Goal: Task Accomplishment & Management: Use online tool/utility

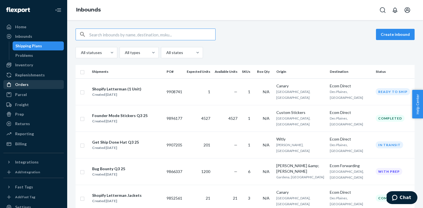
click at [25, 87] on div "Orders" at bounding box center [21, 85] width 13 height 6
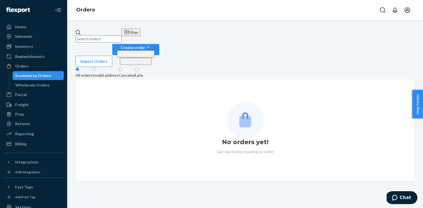
click at [118, 37] on input "text" at bounding box center [99, 38] width 46 height 7
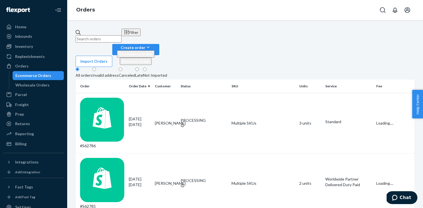
paste input "S62311"
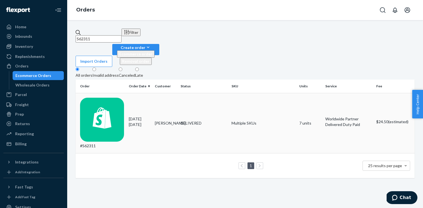
type input "S62311"
click at [103, 98] on div "#S62311" at bounding box center [102, 123] width 44 height 51
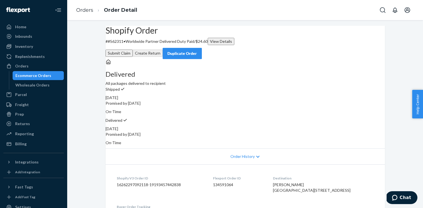
scroll to position [12, 0]
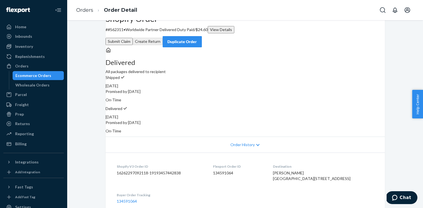
click at [197, 39] on div "Duplicate Order" at bounding box center [183, 42] width 30 height 6
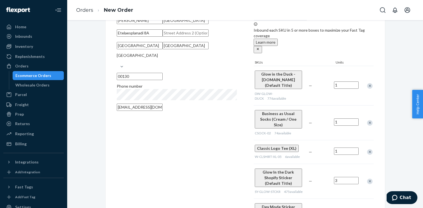
scroll to position [47, 0]
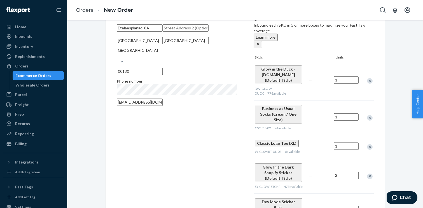
click at [370, 78] on div "Remove Item" at bounding box center [370, 81] width 6 height 6
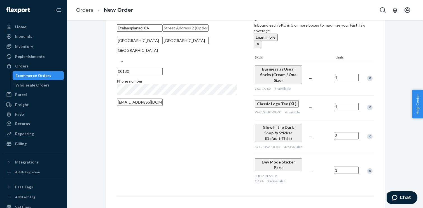
click at [372, 105] on div "Remove Item" at bounding box center [370, 108] width 6 height 6
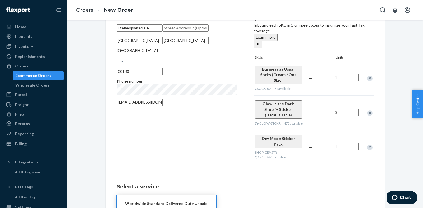
click at [372, 110] on div "Remove Item" at bounding box center [370, 113] width 6 height 6
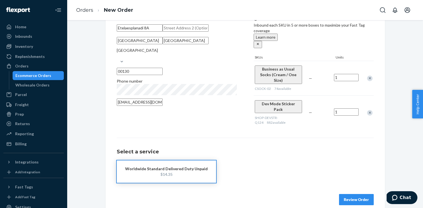
click at [372, 110] on div "Remove Item" at bounding box center [370, 113] width 6 height 6
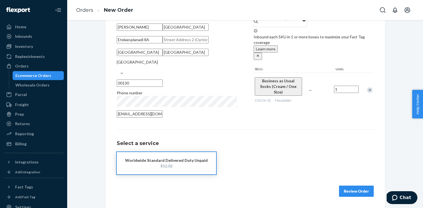
scroll to position [69, 0]
click at [353, 189] on button "Review Order" at bounding box center [356, 191] width 35 height 11
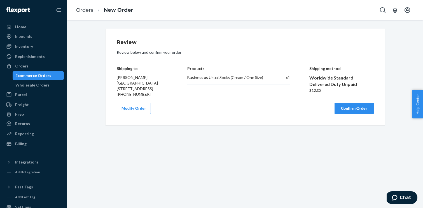
click at [352, 114] on button "Confirm Order" at bounding box center [354, 108] width 39 height 11
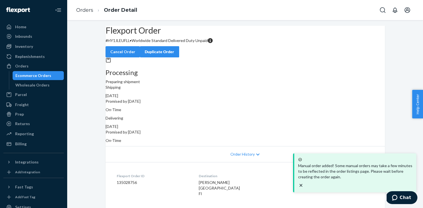
scroll to position [49, 0]
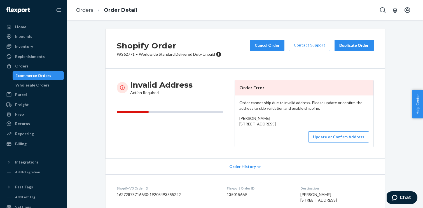
click at [128, 55] on p "# #S62771 • Worldwide Standard Delivered Duty Unpaid" at bounding box center [169, 55] width 105 height 6
copy p "S62771"
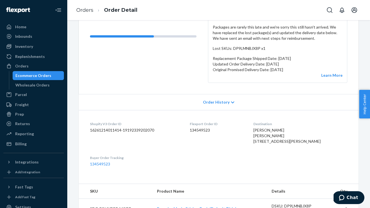
scroll to position [82, 0]
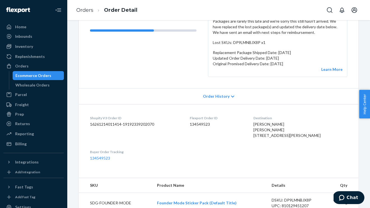
click at [207, 125] on dd "134549523" at bounding box center [217, 125] width 54 height 6
copy dd "134549523"
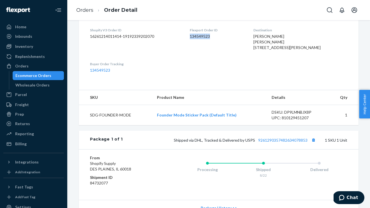
scroll to position [206, 0]
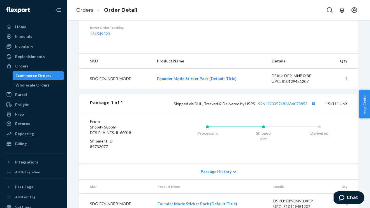
click at [291, 79] on div "DSKU: DP9LMNBJX8P" at bounding box center [298, 76] width 53 height 6
copy div "DP9LMNBJX8P"
